Goal: Information Seeking & Learning: Learn about a topic

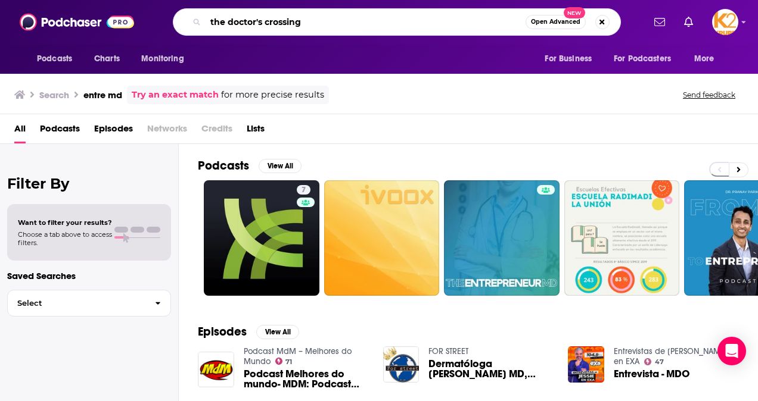
drag, startPoint x: 241, startPoint y: 18, endPoint x: 151, endPoint y: 24, distance: 90.1
click at [151, 24] on div "the doctor's crossing Open Advanced New" at bounding box center [396, 21] width 494 height 27
paste input "Gynecologic Oncology Sharing Hub"
type input "Gynecologic Oncology Sharing Hub"
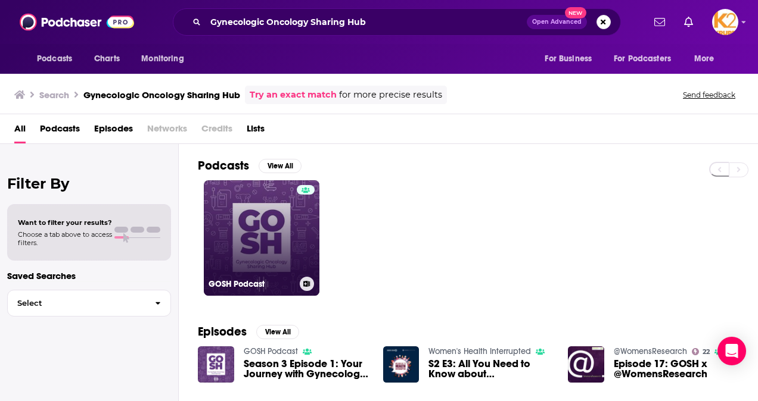
click at [269, 258] on link "GOSH Podcast" at bounding box center [262, 238] width 116 height 116
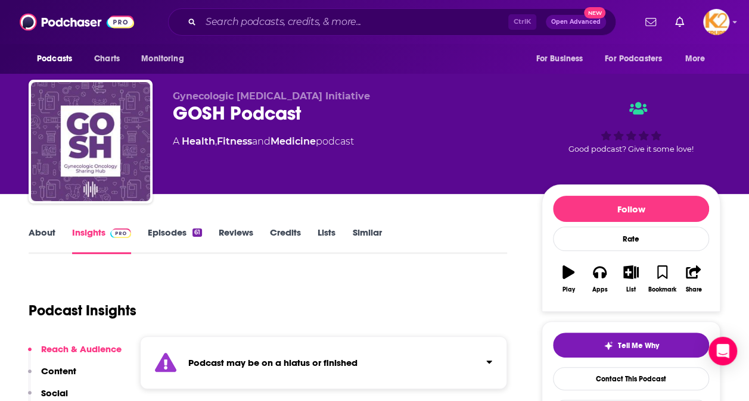
click at [35, 241] on link "About" at bounding box center [42, 240] width 27 height 27
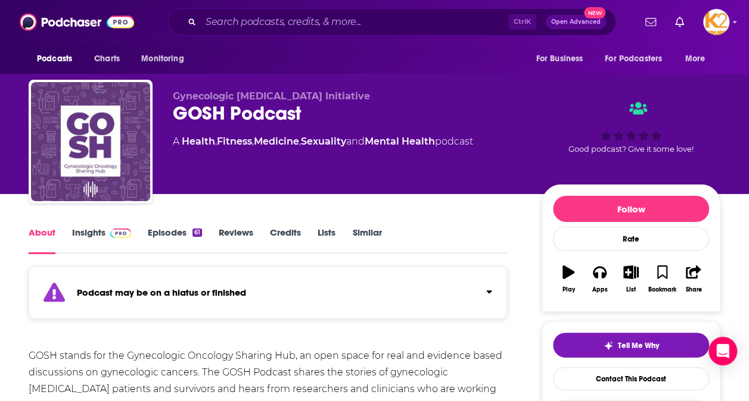
scroll to position [60, 0]
